Goal: Task Accomplishment & Management: Complete application form

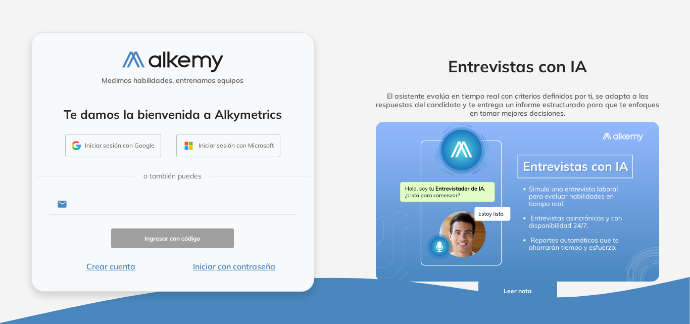
click at [162, 208] on input "text" at bounding box center [181, 203] width 229 height 19
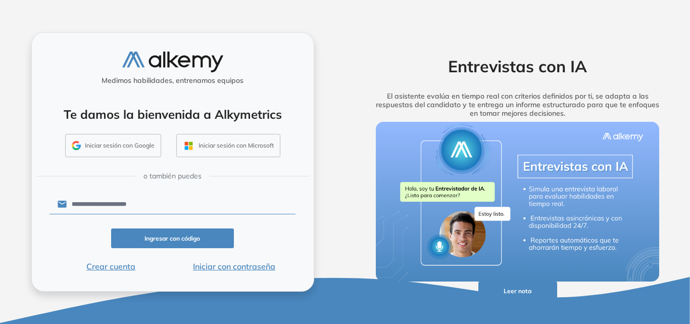
type input "**********"
click at [161, 241] on button "Ingresar con código" at bounding box center [172, 238] width 123 height 20
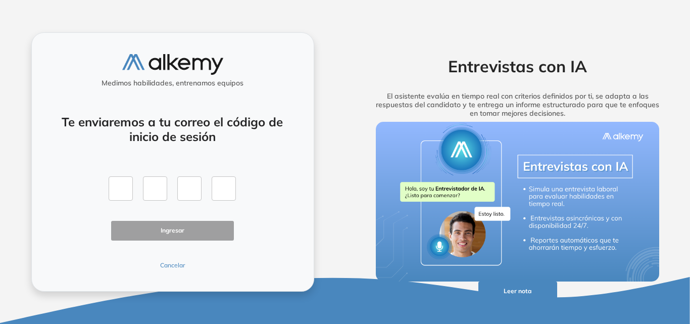
click at [85, 215] on div "Te enviaremos a tu correo el código de inicio de sesión Ingresar Cancelar" at bounding box center [173, 186] width 247 height 167
click at [115, 188] on input "text" at bounding box center [121, 188] width 24 height 24
type input "*"
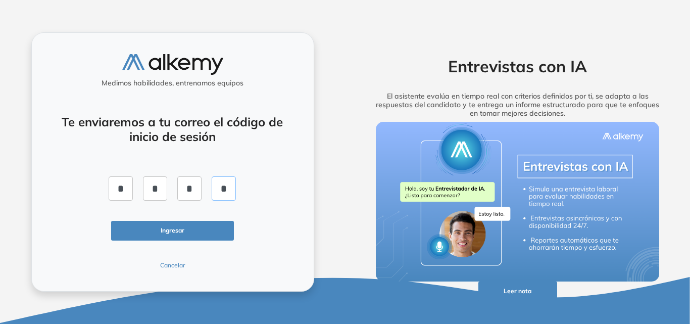
type input "*"
click at [165, 234] on button "Ingresar" at bounding box center [172, 231] width 123 height 20
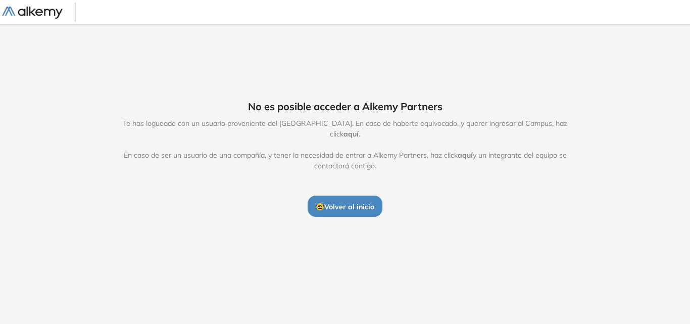
click at [343, 204] on span "🤓 Volver al inicio" at bounding box center [345, 206] width 59 height 9
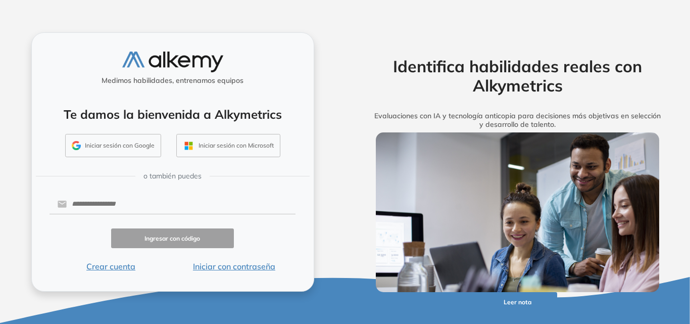
click at [525, 302] on button "Leer nota" at bounding box center [517, 302] width 79 height 20
